Goal: Information Seeking & Learning: Understand process/instructions

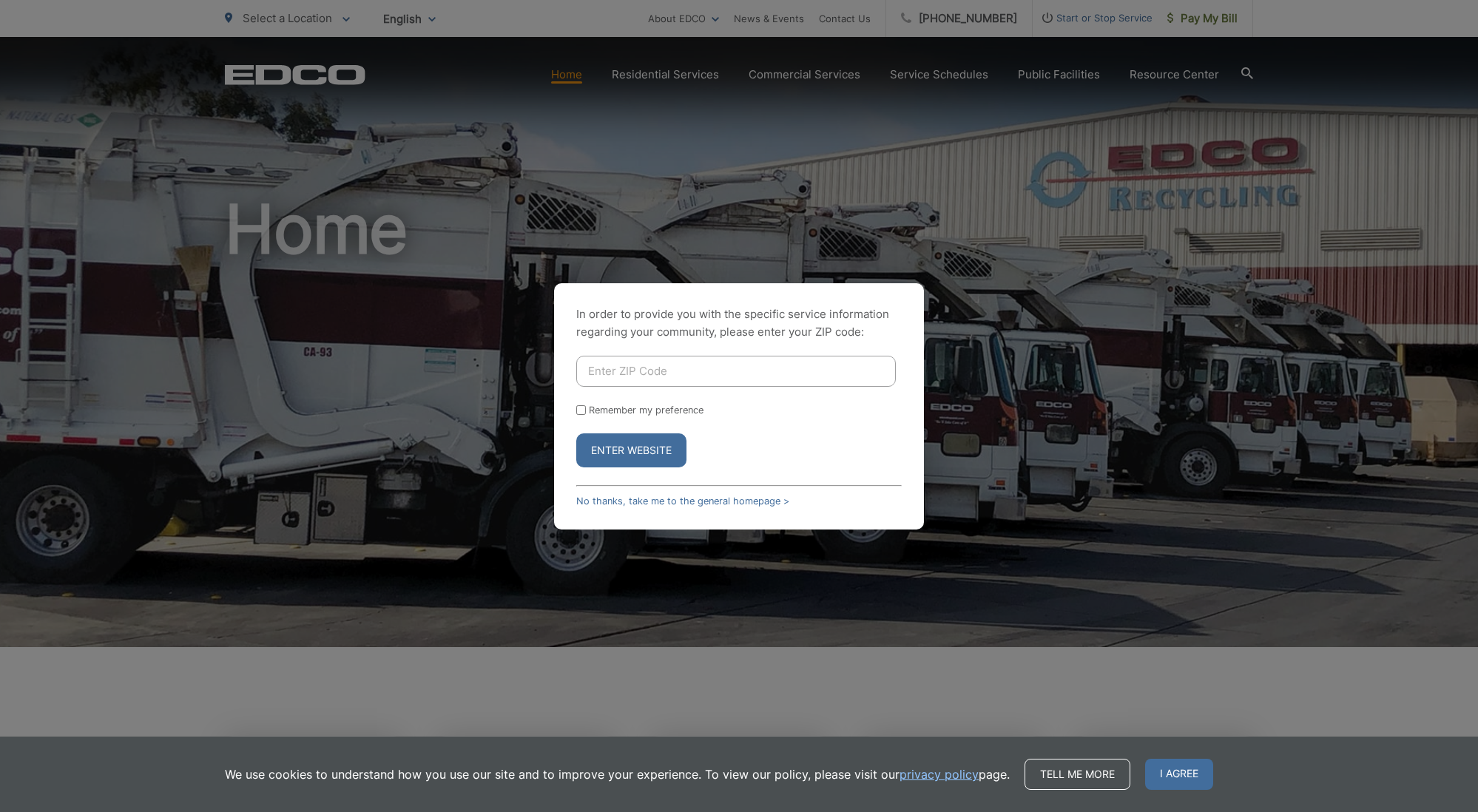
drag, startPoint x: 654, startPoint y: 370, endPoint x: 768, endPoint y: 360, distance: 114.4
click at [659, 370] on input "Enter ZIP Code" at bounding box center [737, 371] width 320 height 31
type input "92024"
click at [582, 407] on input "Remember my preference" at bounding box center [582, 410] width 10 height 10
checkbox input "true"
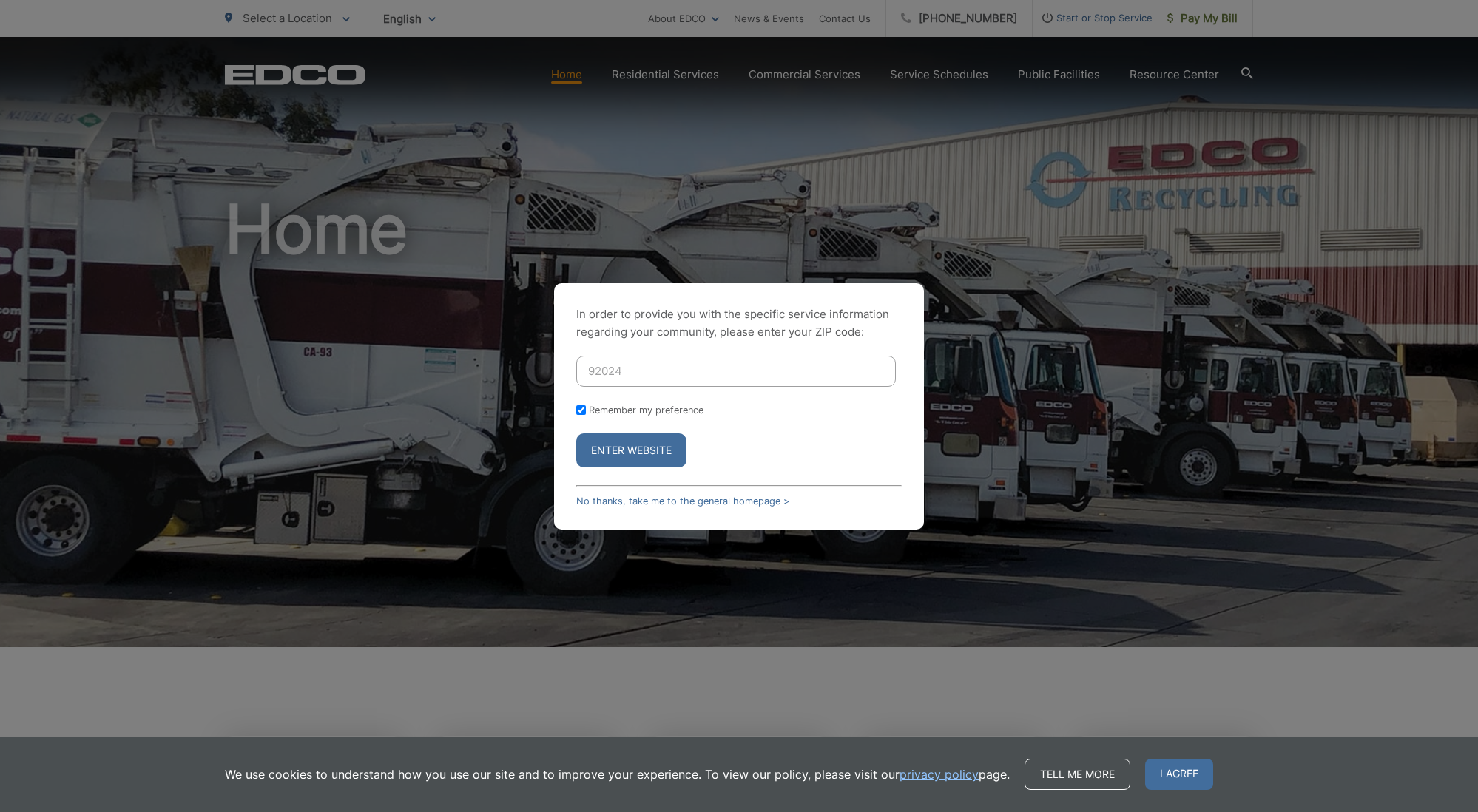
click at [663, 459] on button "Enter Website" at bounding box center [631, 451] width 110 height 34
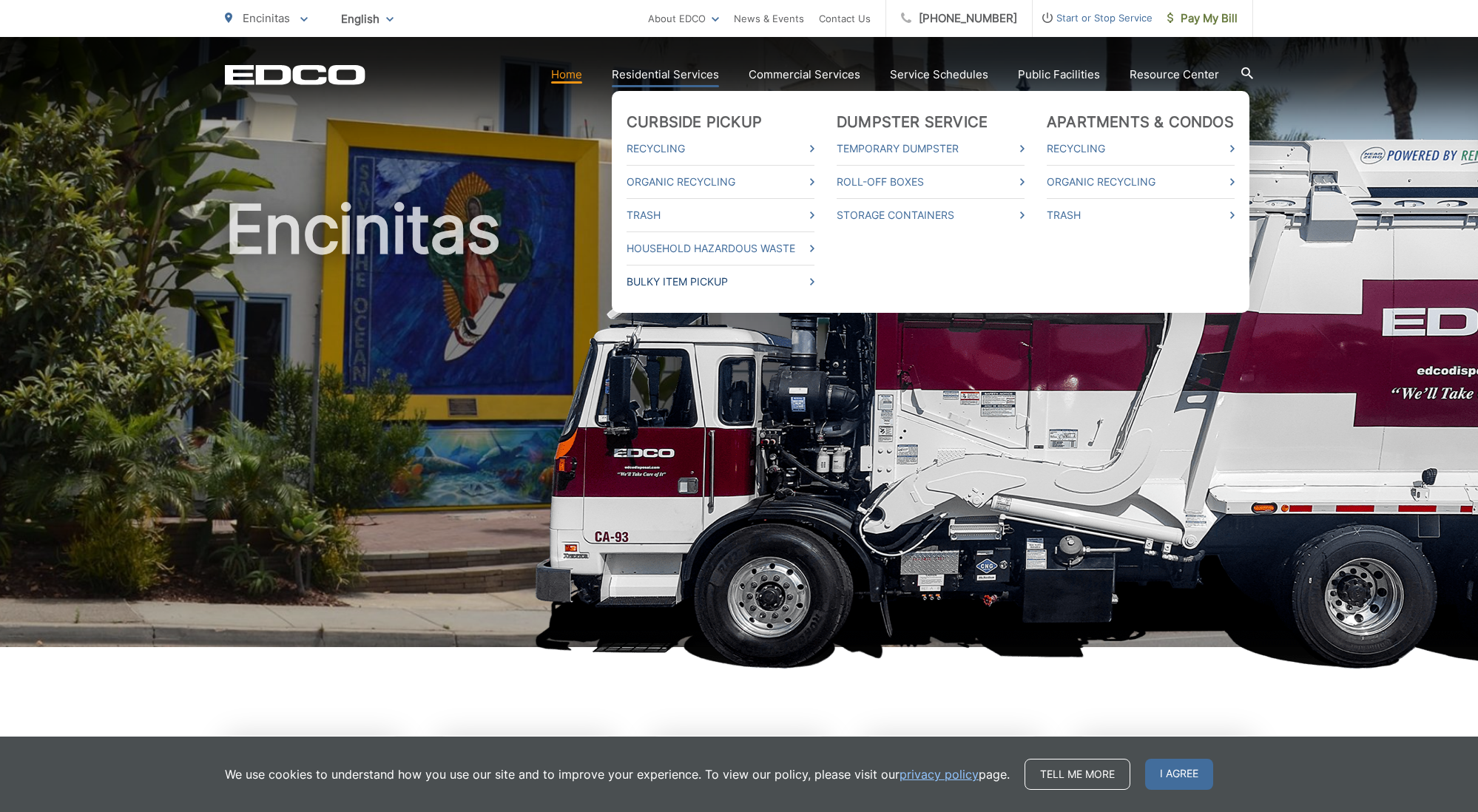
click at [723, 280] on link "Bulky Item Pickup" at bounding box center [720, 282] width 188 height 18
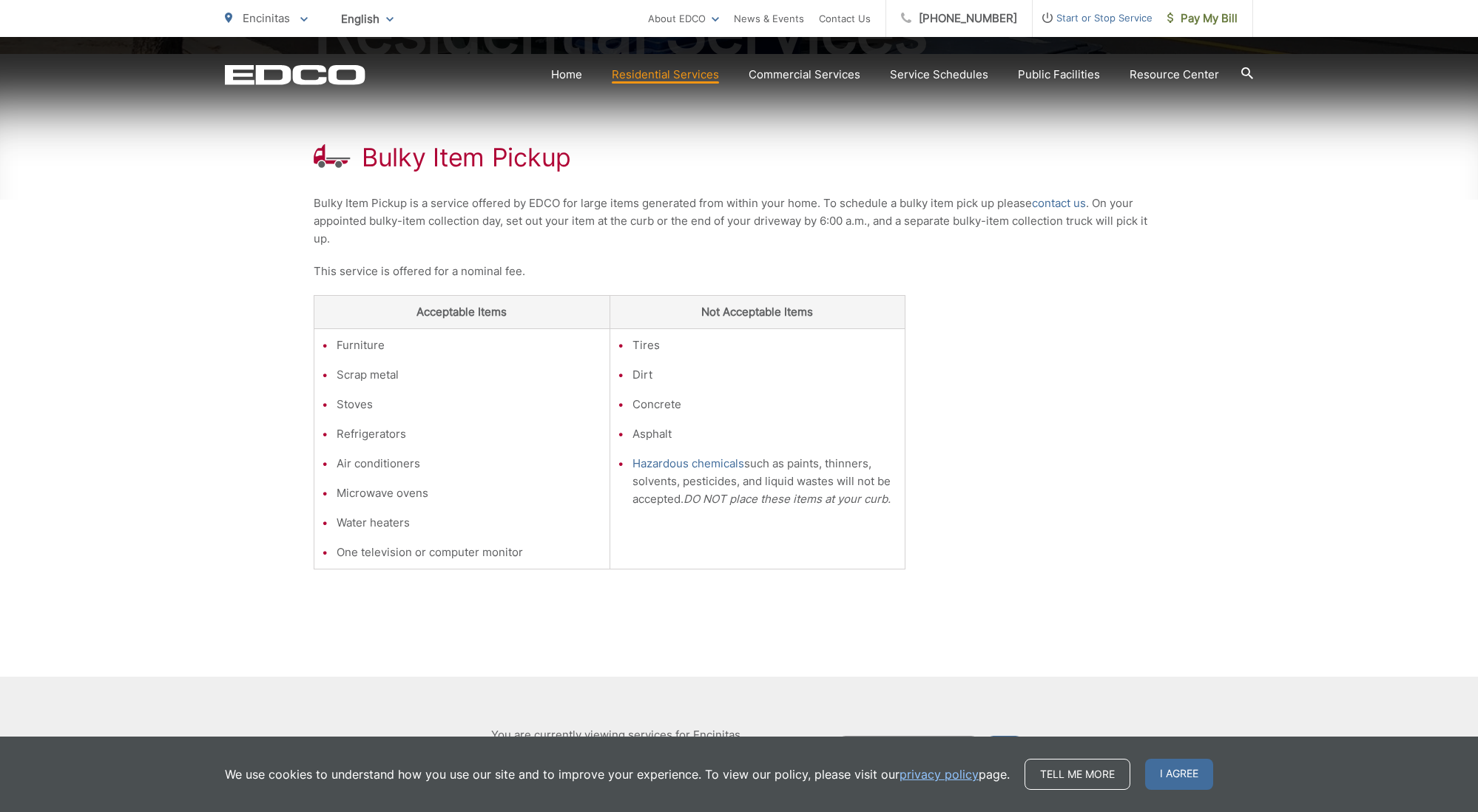
scroll to position [244, 0]
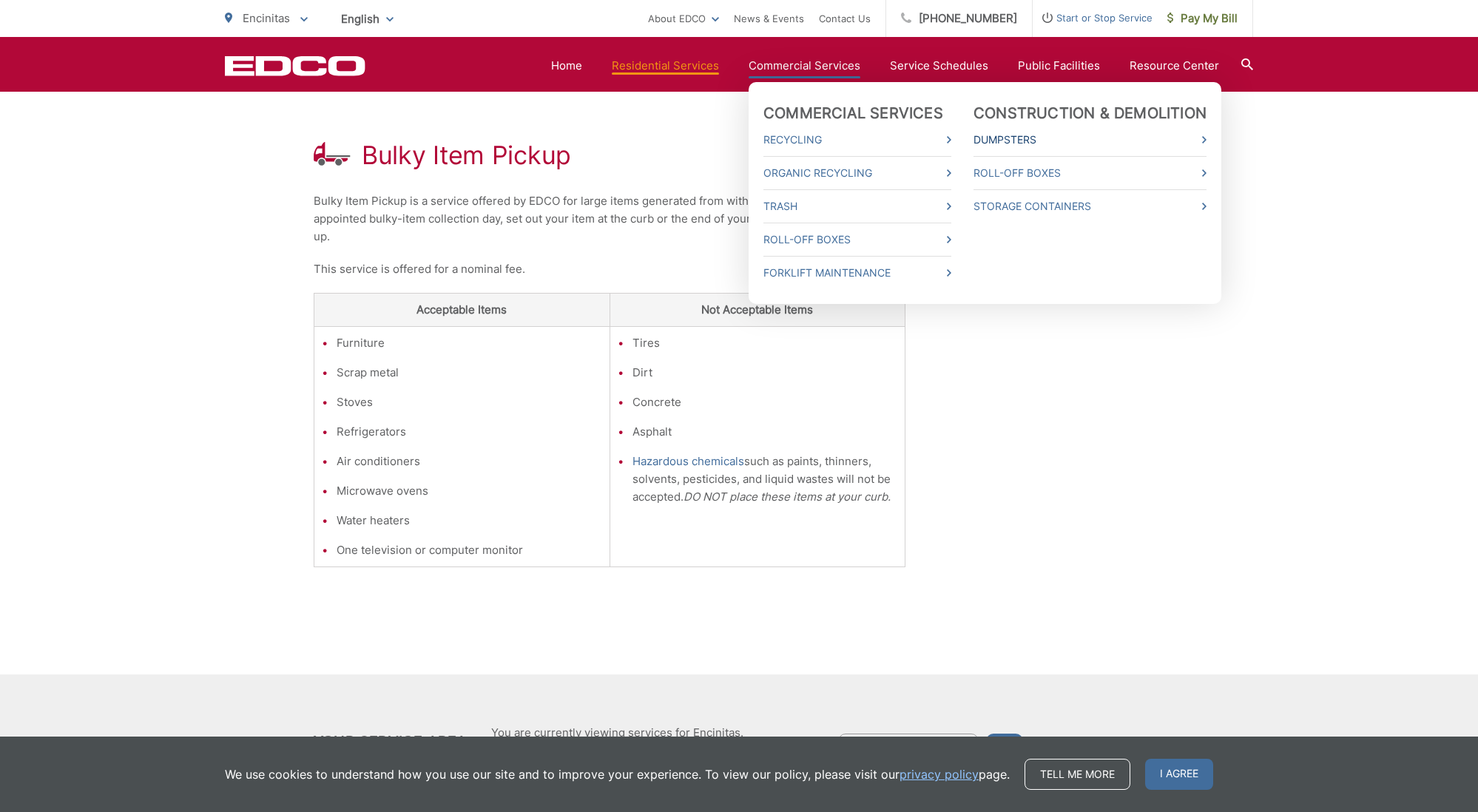
click at [1019, 136] on link "Dumpsters" at bounding box center [1091, 140] width 233 height 18
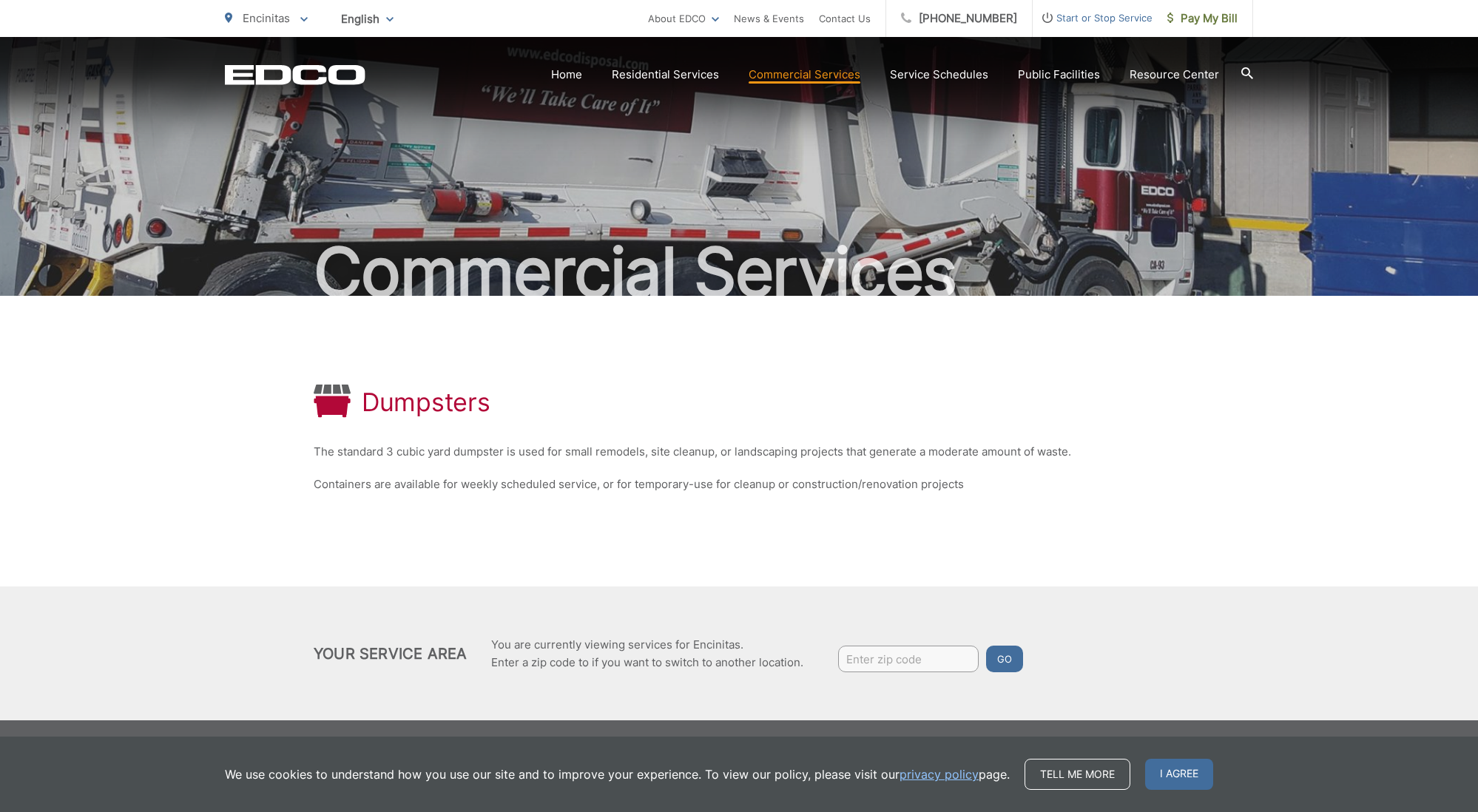
click at [948, 656] on input "Enter zip code" at bounding box center [909, 659] width 140 height 27
type input "92024"
drag, startPoint x: 1007, startPoint y: 659, endPoint x: 1016, endPoint y: 657, distance: 9.2
click at [1012, 657] on button "Go" at bounding box center [1004, 659] width 37 height 27
click at [1015, 657] on button "Go" at bounding box center [1004, 659] width 37 height 27
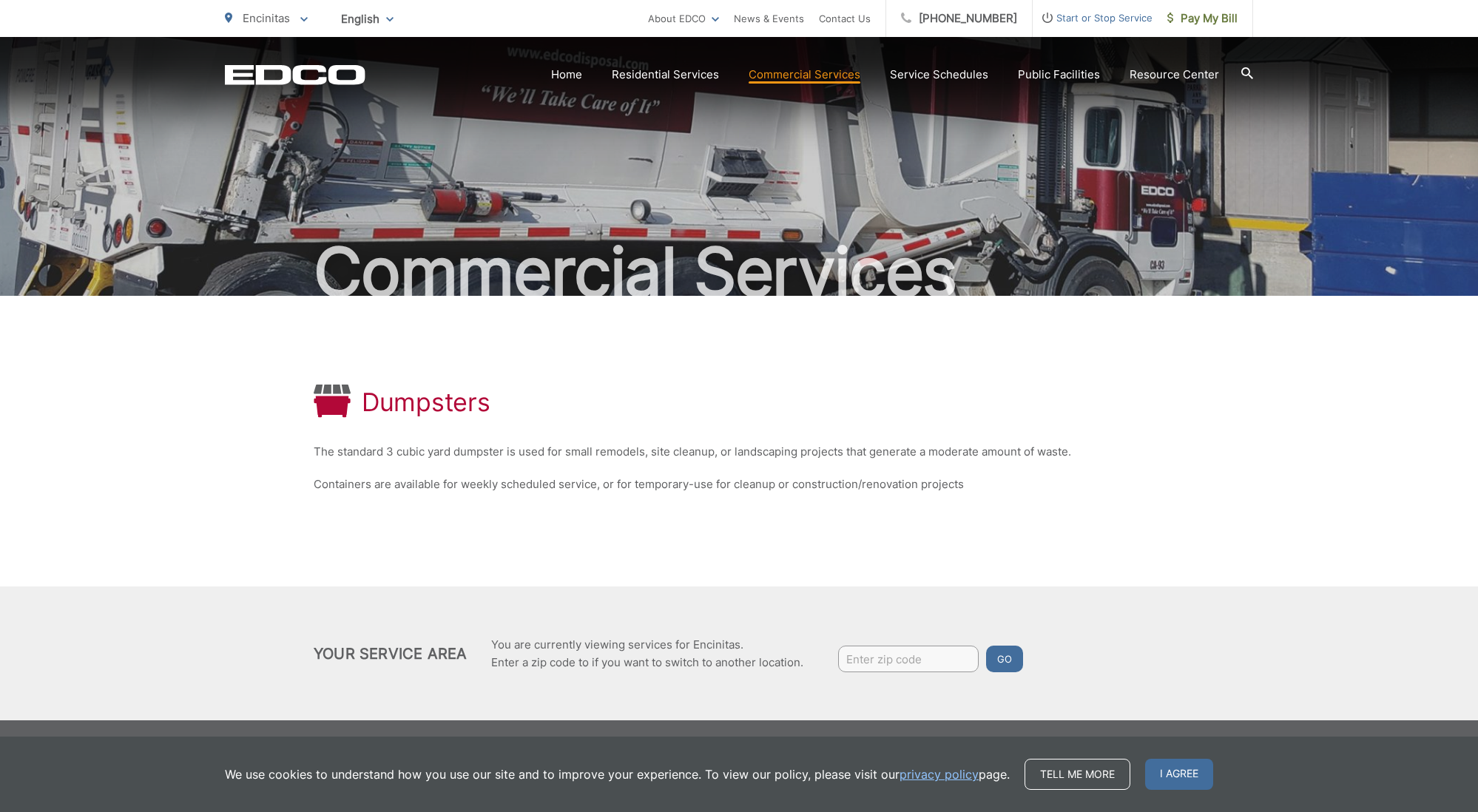
drag, startPoint x: 890, startPoint y: 660, endPoint x: 929, endPoint y: 656, distance: 39.2
click at [902, 659] on input "Enter zip code" at bounding box center [909, 659] width 140 height 27
type input "92024"
click at [1023, 660] on button "Go" at bounding box center [1004, 659] width 37 height 27
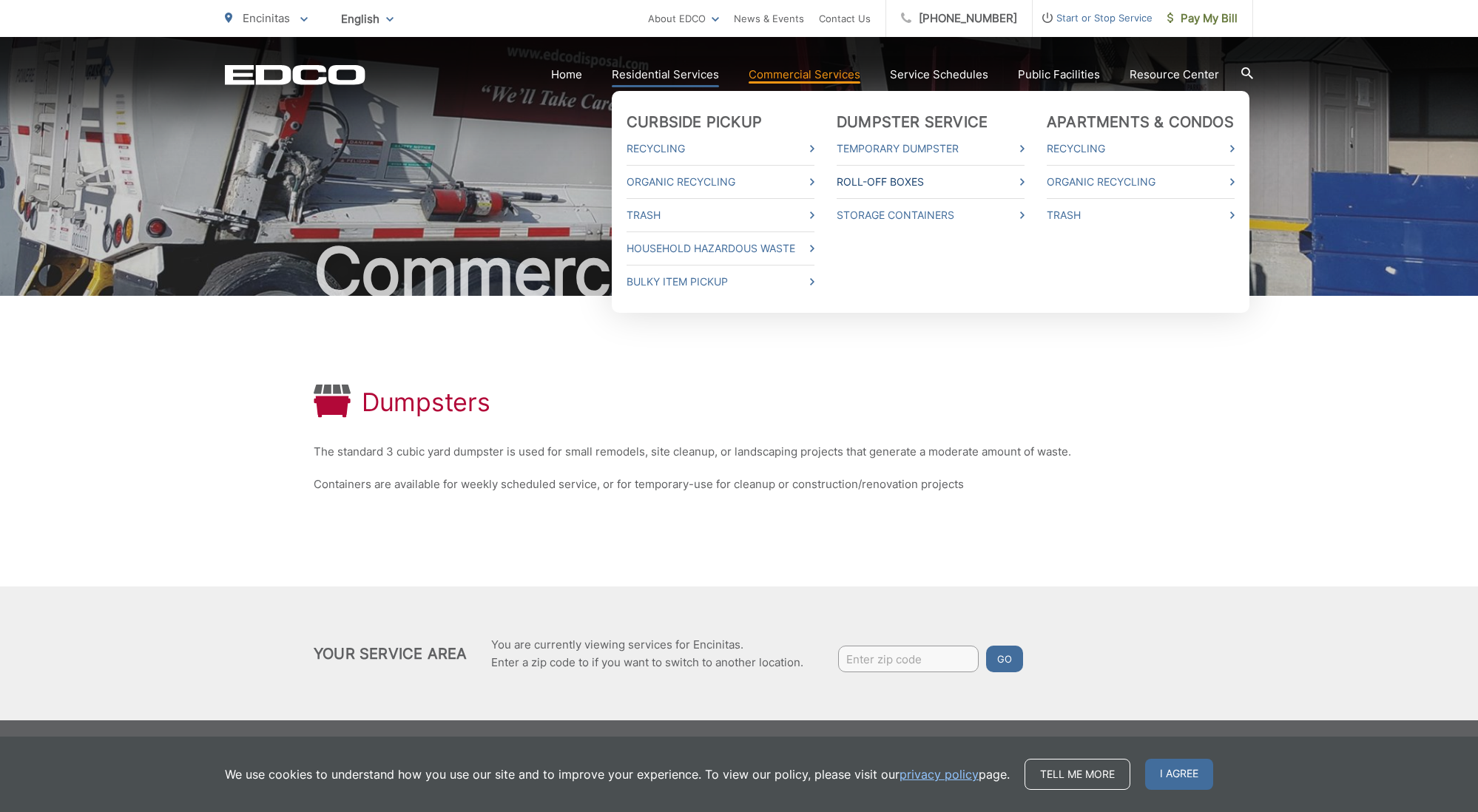
click at [913, 179] on link "Roll-Off Boxes" at bounding box center [931, 182] width 188 height 18
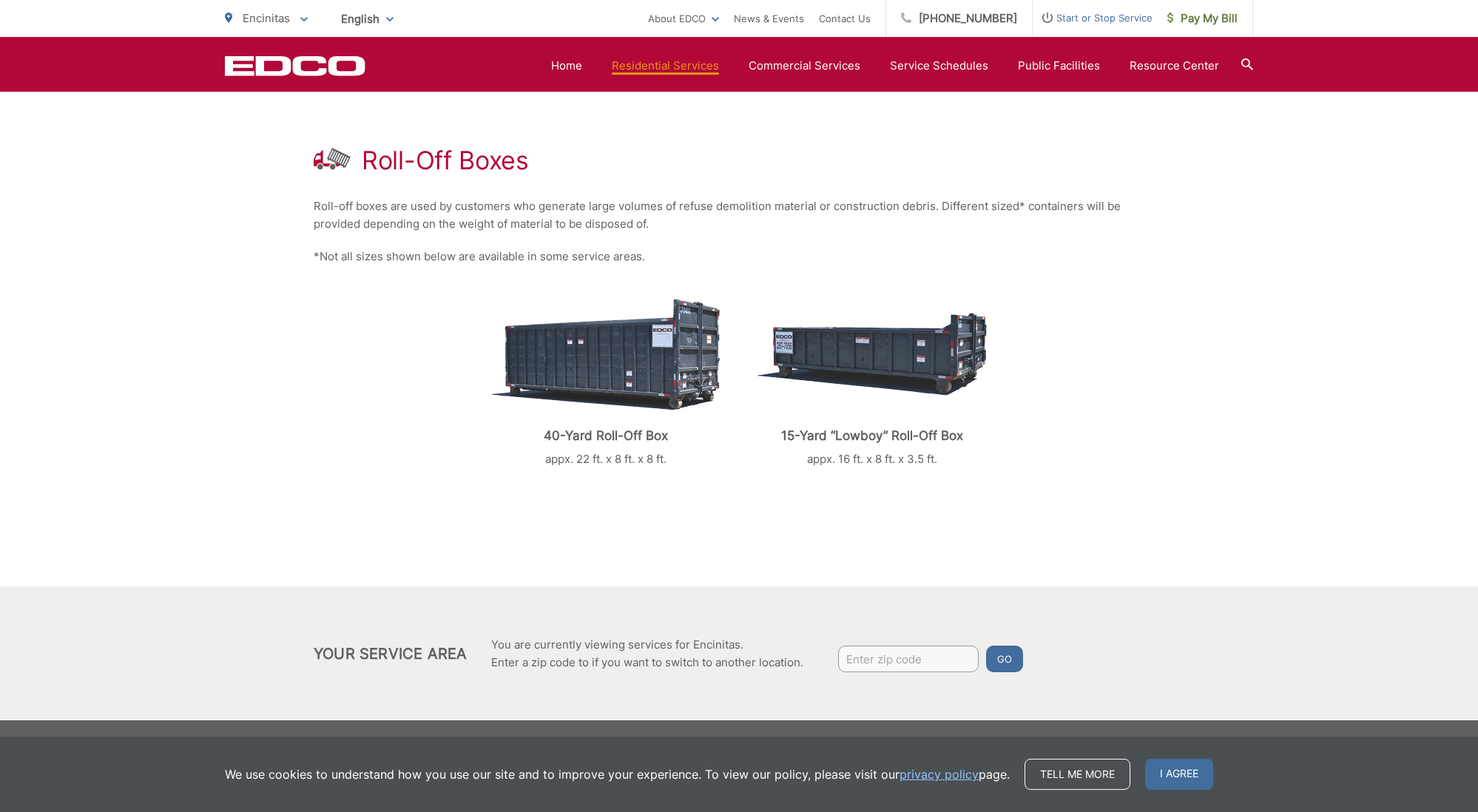
scroll to position [239, 0]
drag, startPoint x: 919, startPoint y: 655, endPoint x: 953, endPoint y: 651, distance: 34.2
click at [921, 653] on input "Enter zip code" at bounding box center [909, 659] width 140 height 27
type input "92024"
click at [1023, 655] on button "Go" at bounding box center [1004, 659] width 37 height 27
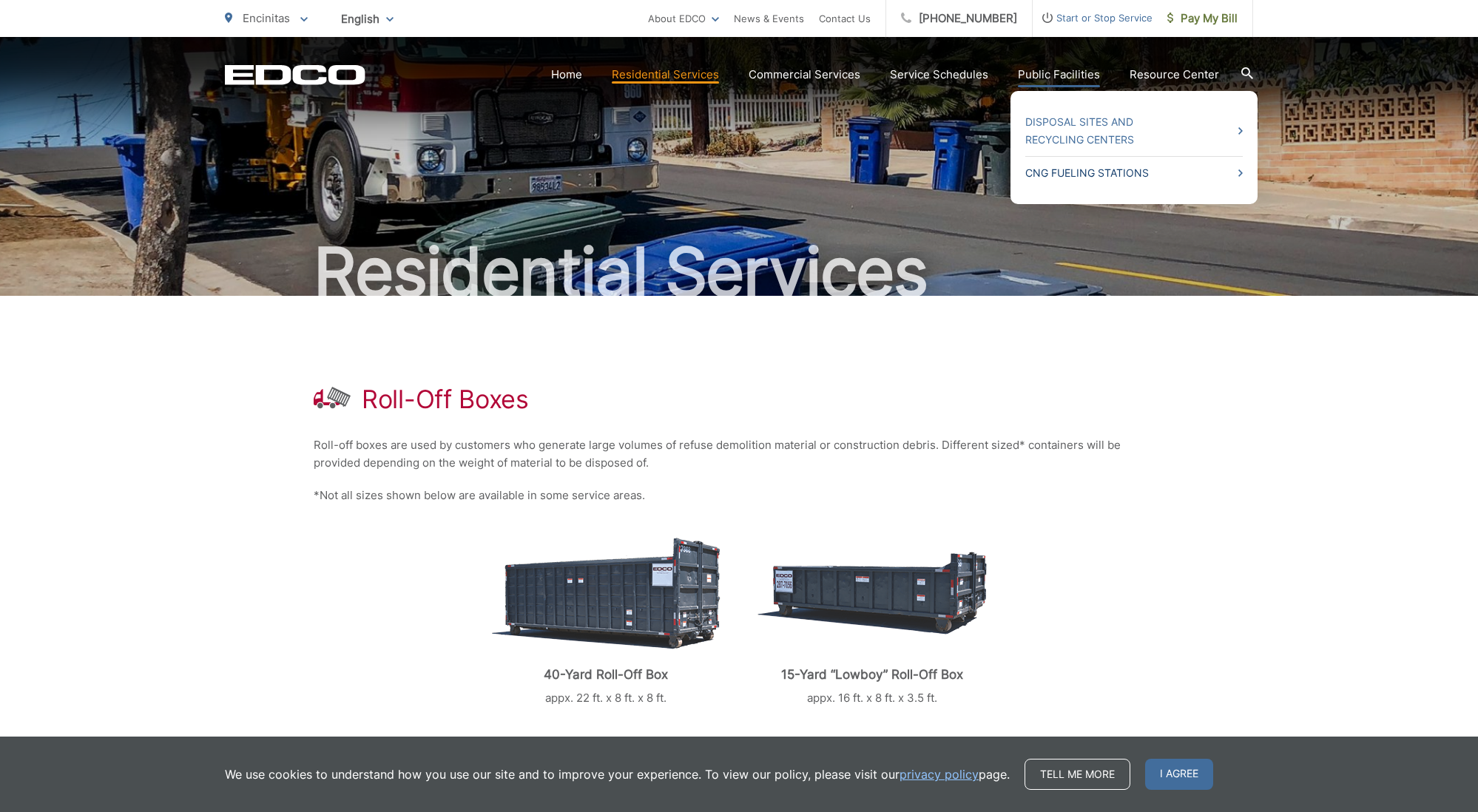
click at [1242, 174] on icon at bounding box center [1240, 173] width 4 height 7
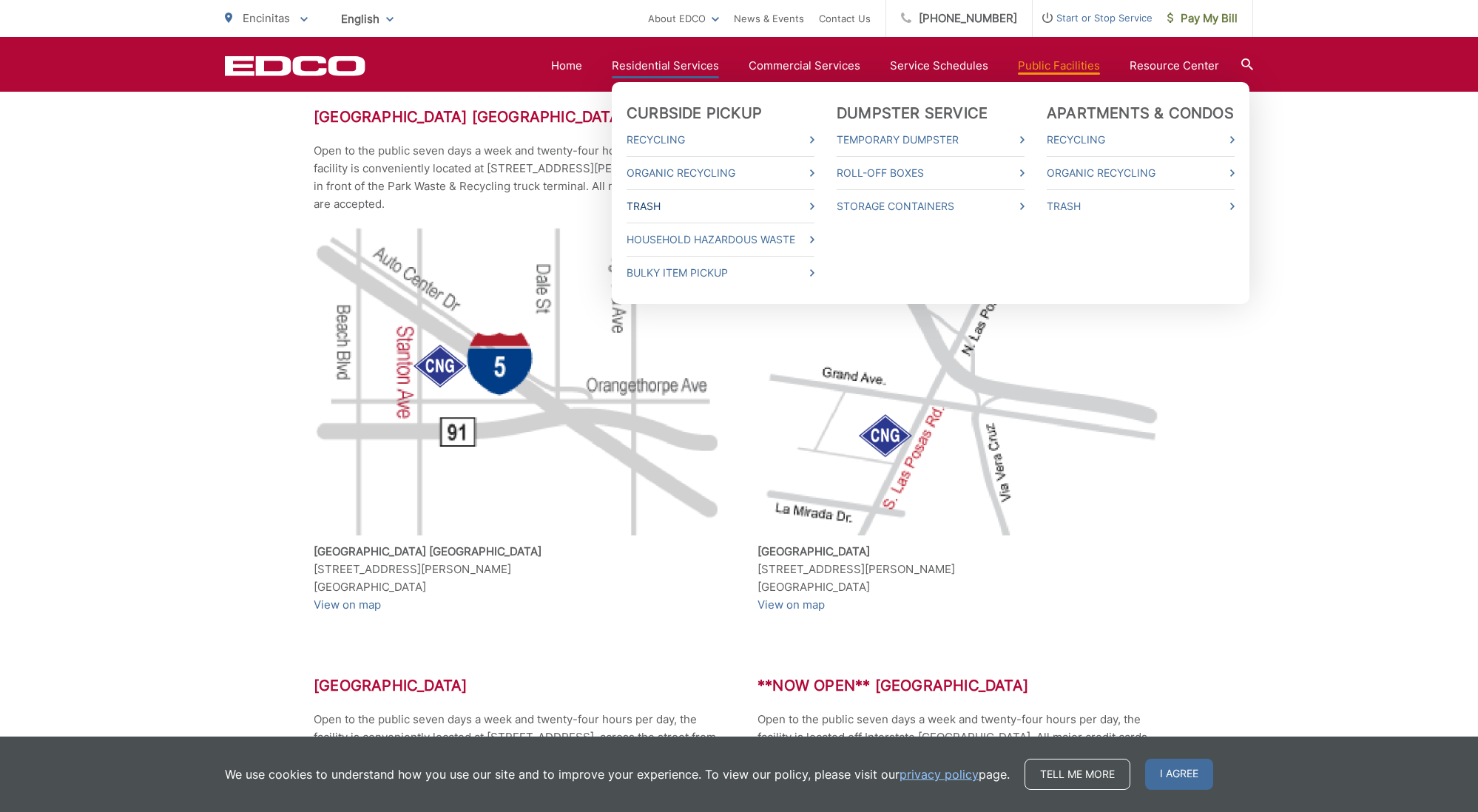
scroll to position [467, 1]
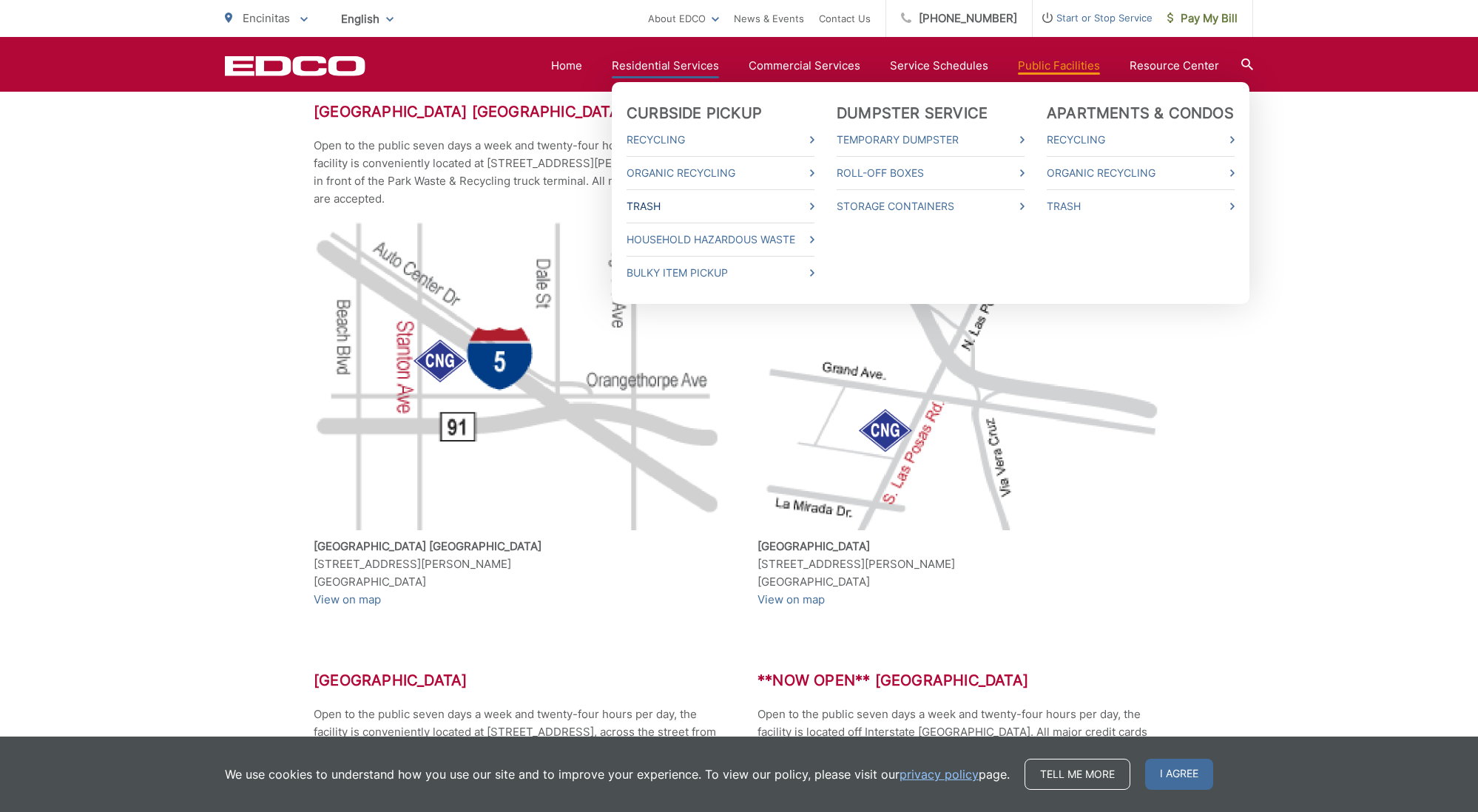
click at [815, 208] on icon at bounding box center [812, 206] width 4 height 7
